Goal: Task Accomplishment & Management: Use online tool/utility

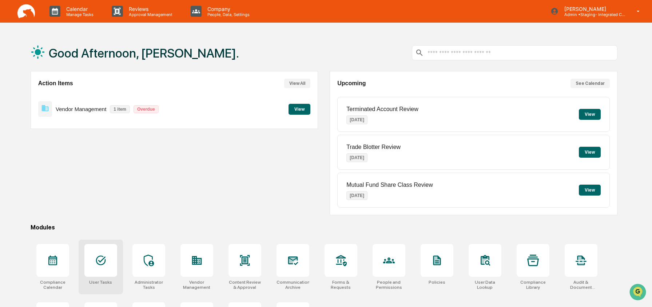
click at [104, 258] on icon at bounding box center [101, 260] width 12 height 12
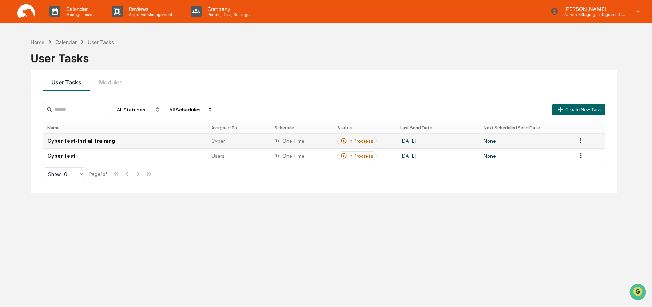
click at [100, 141] on td "Cyber Test-Initial Training" at bounding box center [125, 140] width 164 height 15
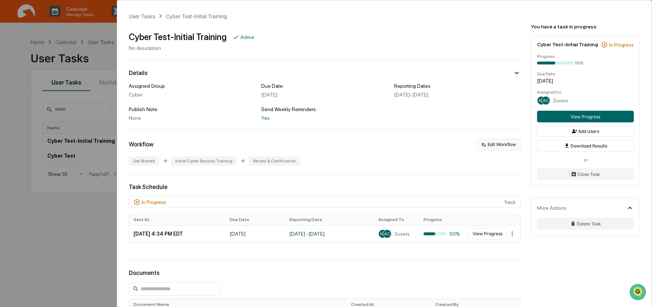
click at [485, 147] on button "Edit Workflow" at bounding box center [498, 145] width 44 height 12
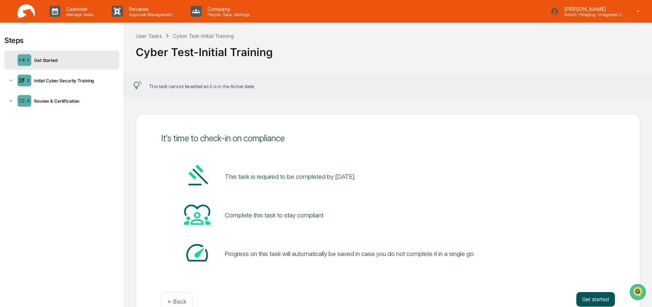
click at [593, 301] on button "Get started" at bounding box center [595, 299] width 39 height 15
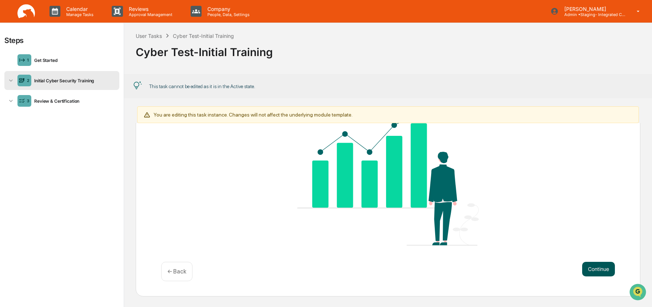
click at [594, 264] on button "Continue" at bounding box center [598, 268] width 33 height 15
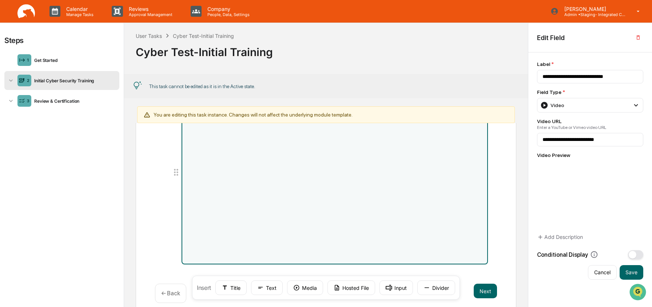
scroll to position [98, 0]
click at [488, 284] on button "Next" at bounding box center [484, 286] width 23 height 15
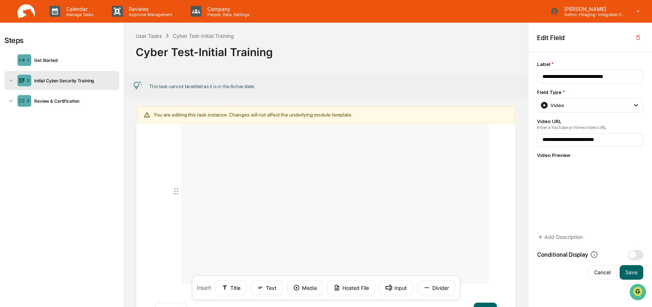
scroll to position [110, 0]
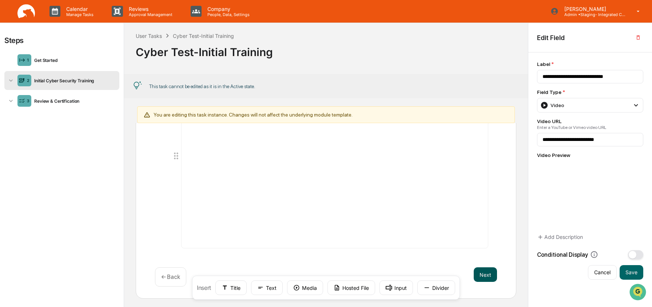
click at [483, 271] on button "Next" at bounding box center [484, 274] width 23 height 15
click at [489, 273] on button "Next" at bounding box center [484, 274] width 23 height 15
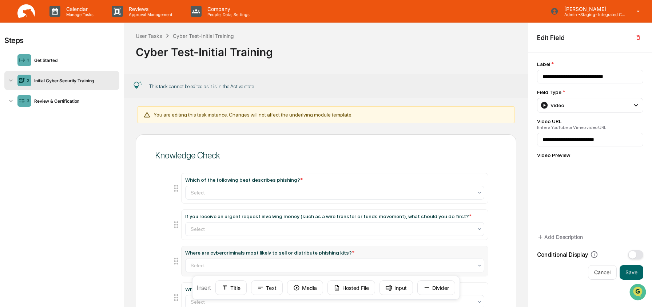
scroll to position [0, 0]
click at [440, 82] on div "This task cannot be edited as it is in the Active state." at bounding box center [326, 86] width 404 height 24
click at [29, 15] on img at bounding box center [25, 11] width 17 height 14
